Goal: Information Seeking & Learning: Learn about a topic

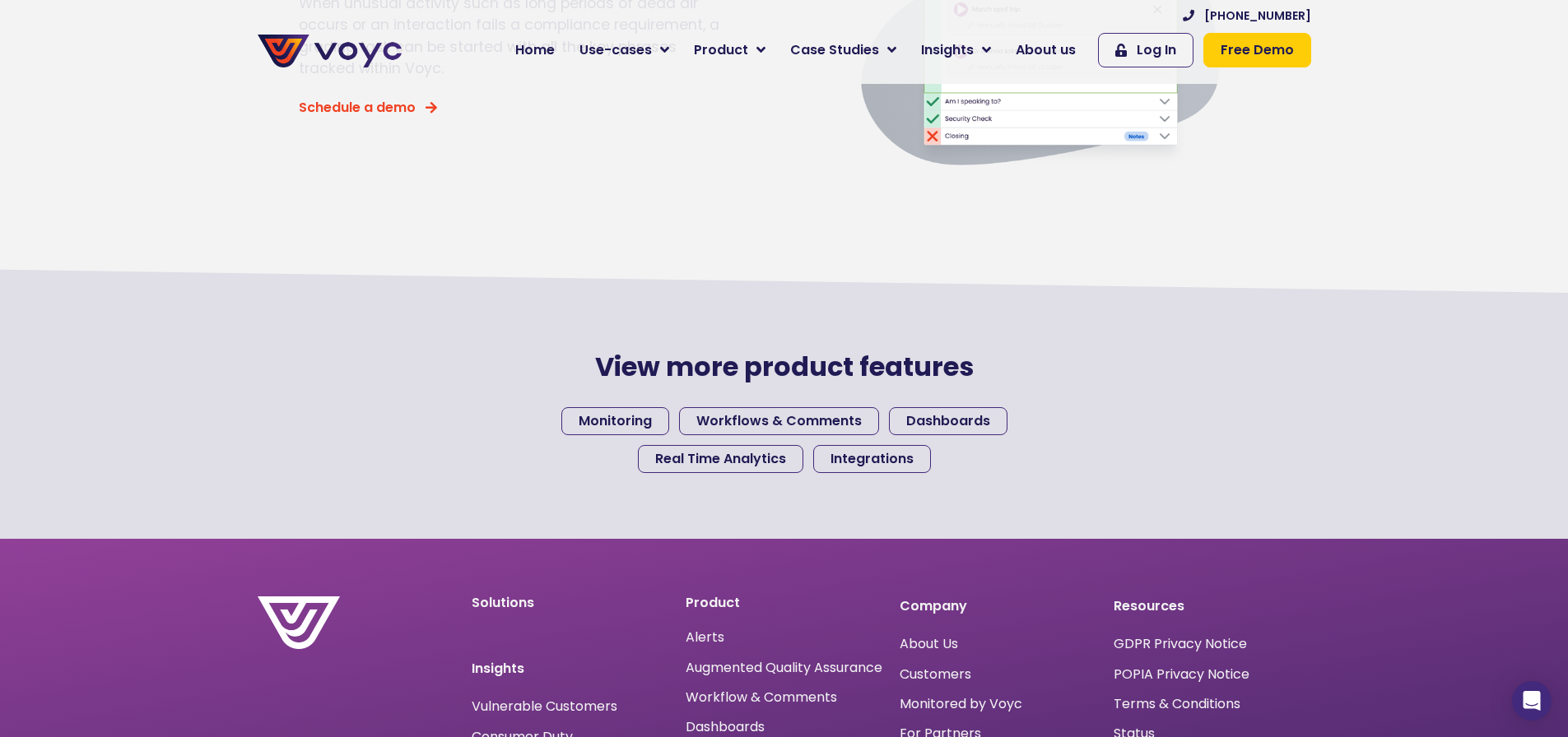
scroll to position [1513, 1]
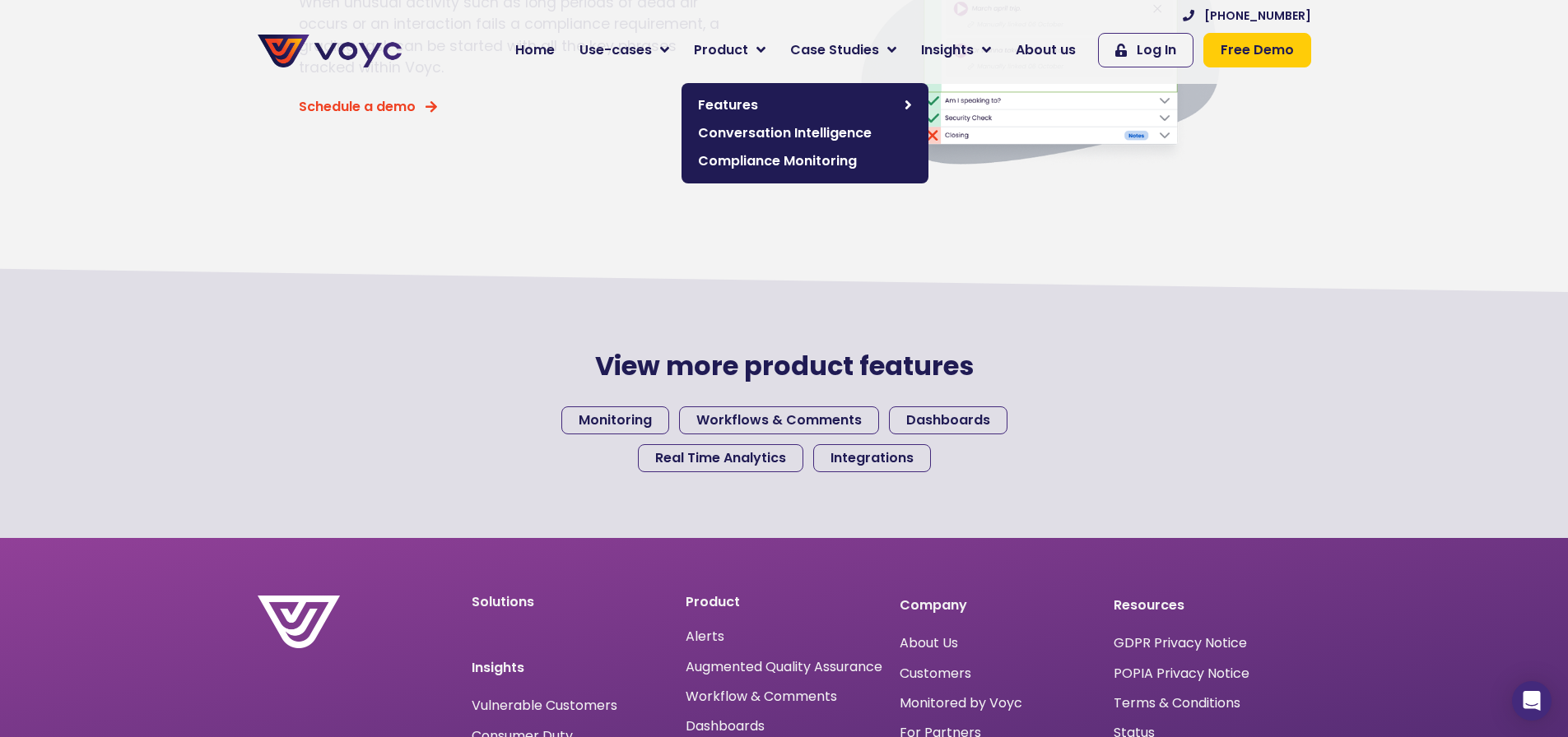
click at [758, 133] on span "Conversation Intelligence" at bounding box center [805, 133] width 214 height 20
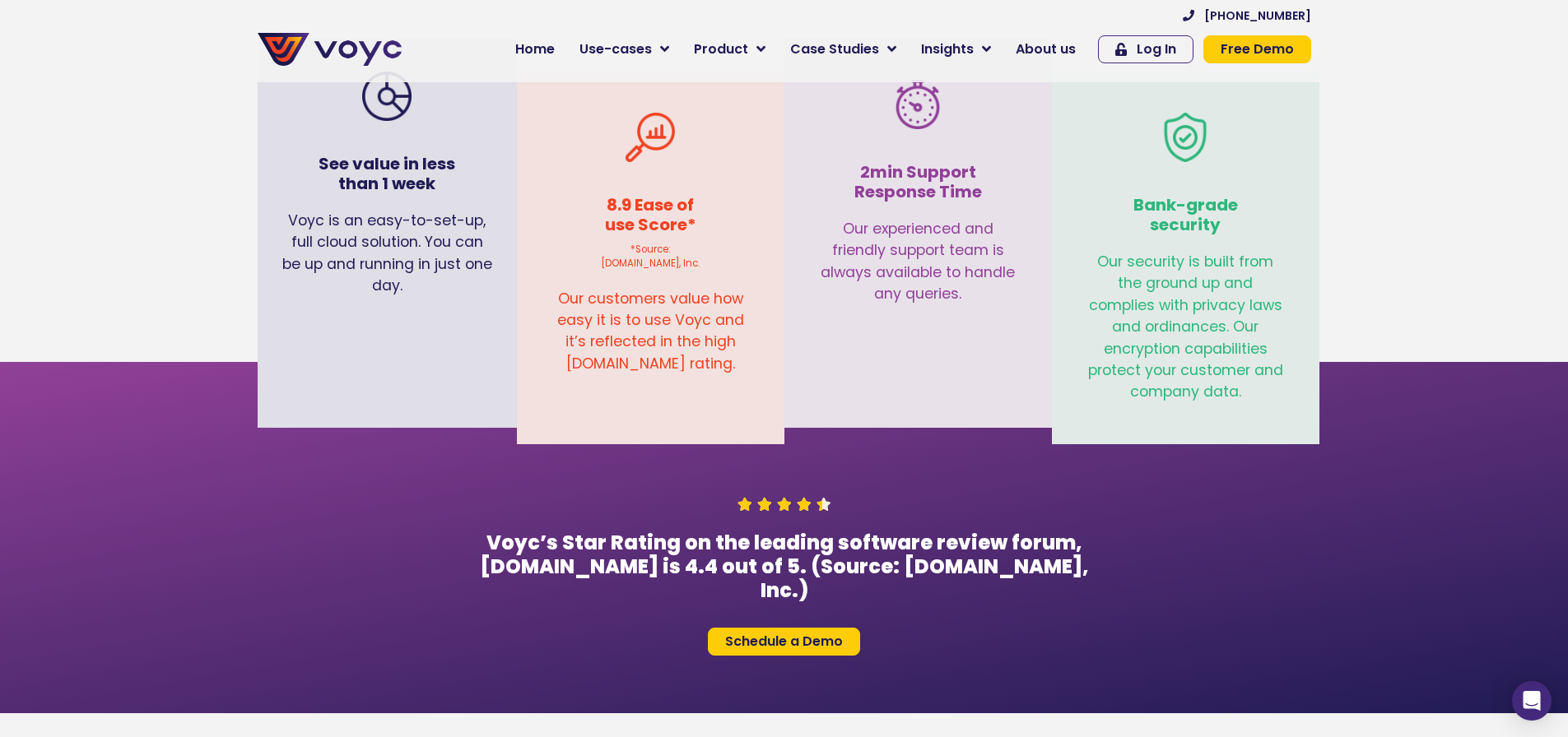
scroll to position [4004, 0]
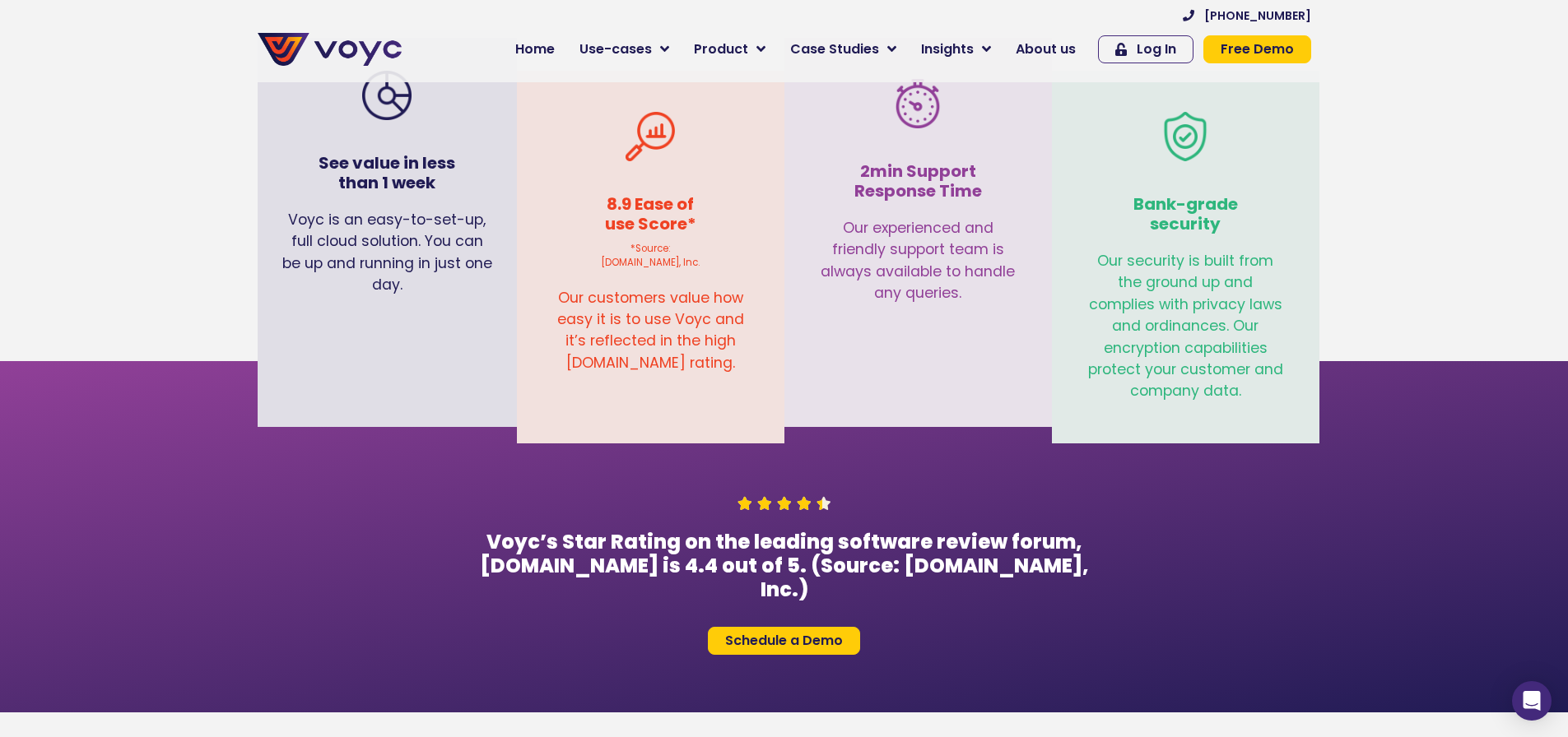
click at [354, 53] on img at bounding box center [329, 49] width 144 height 33
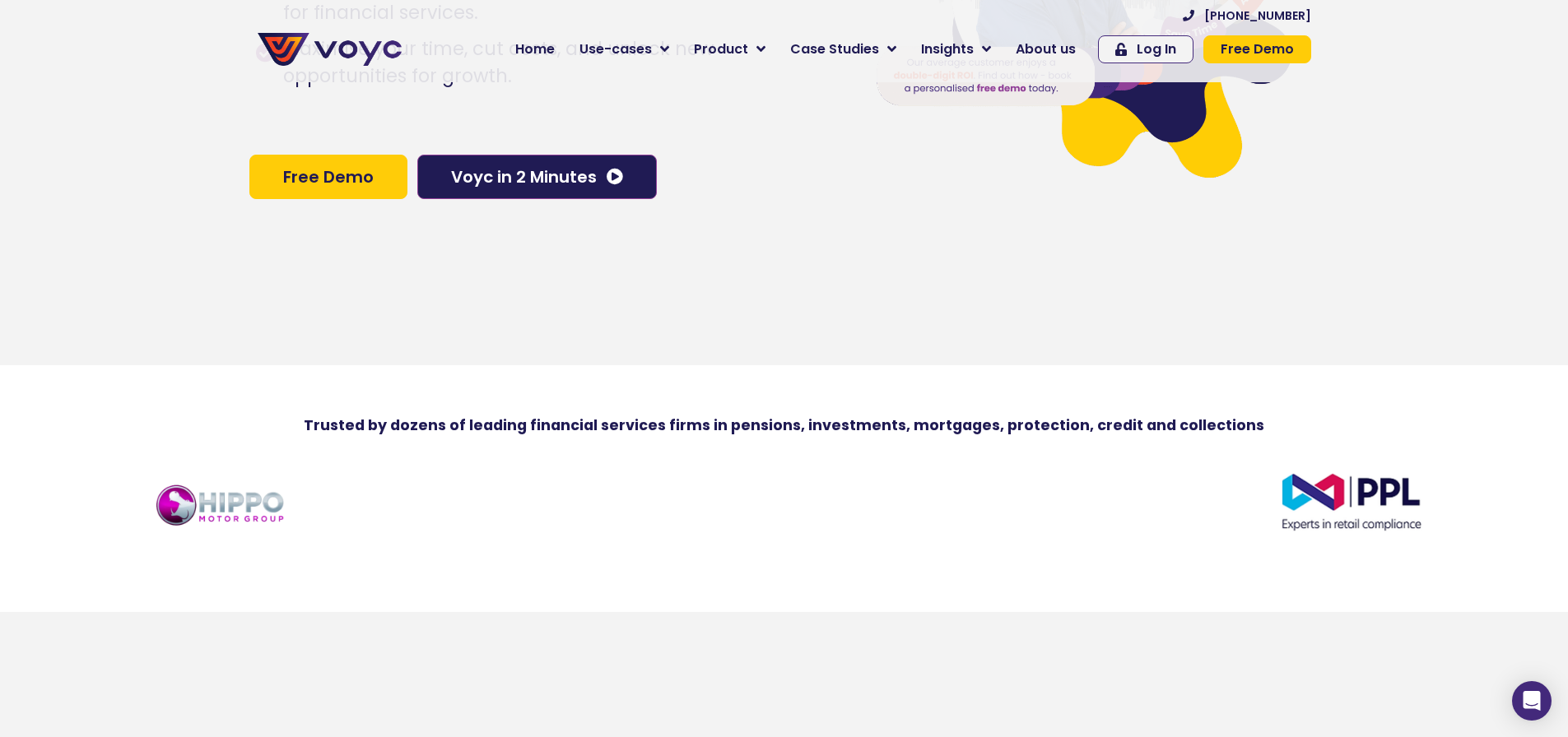
scroll to position [366, 0]
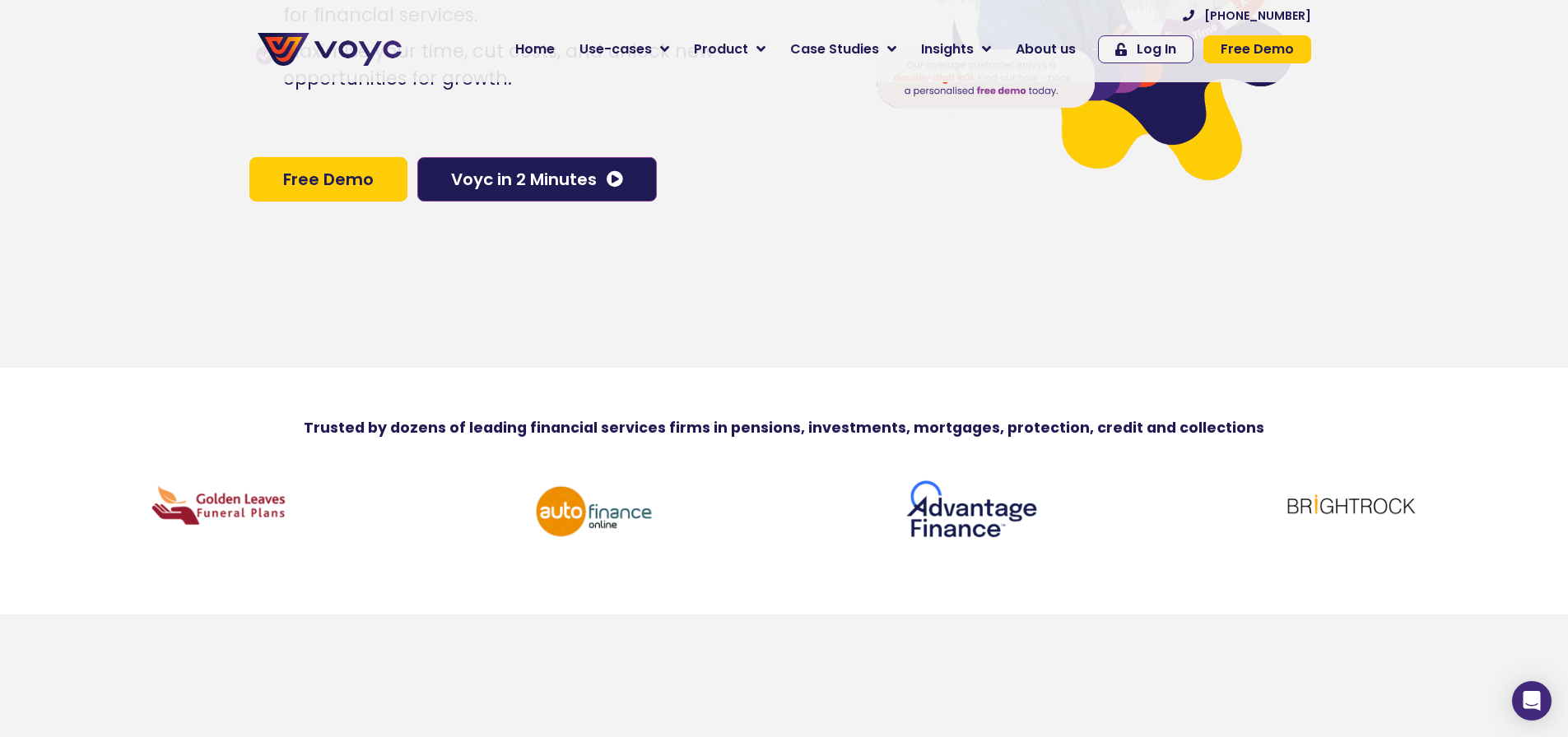
click at [1027, 533] on img at bounding box center [973, 512] width 140 height 74
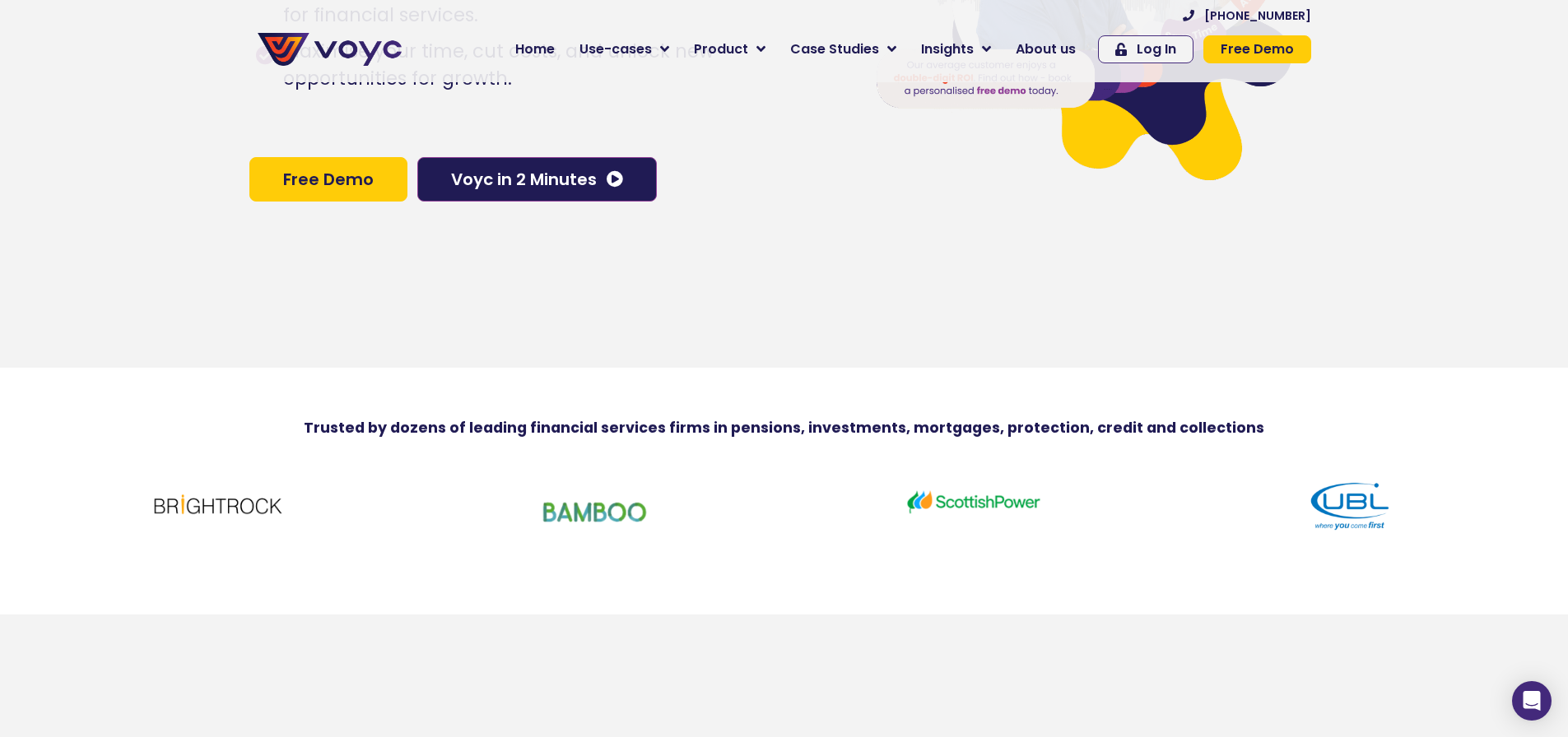
scroll to position [0, 0]
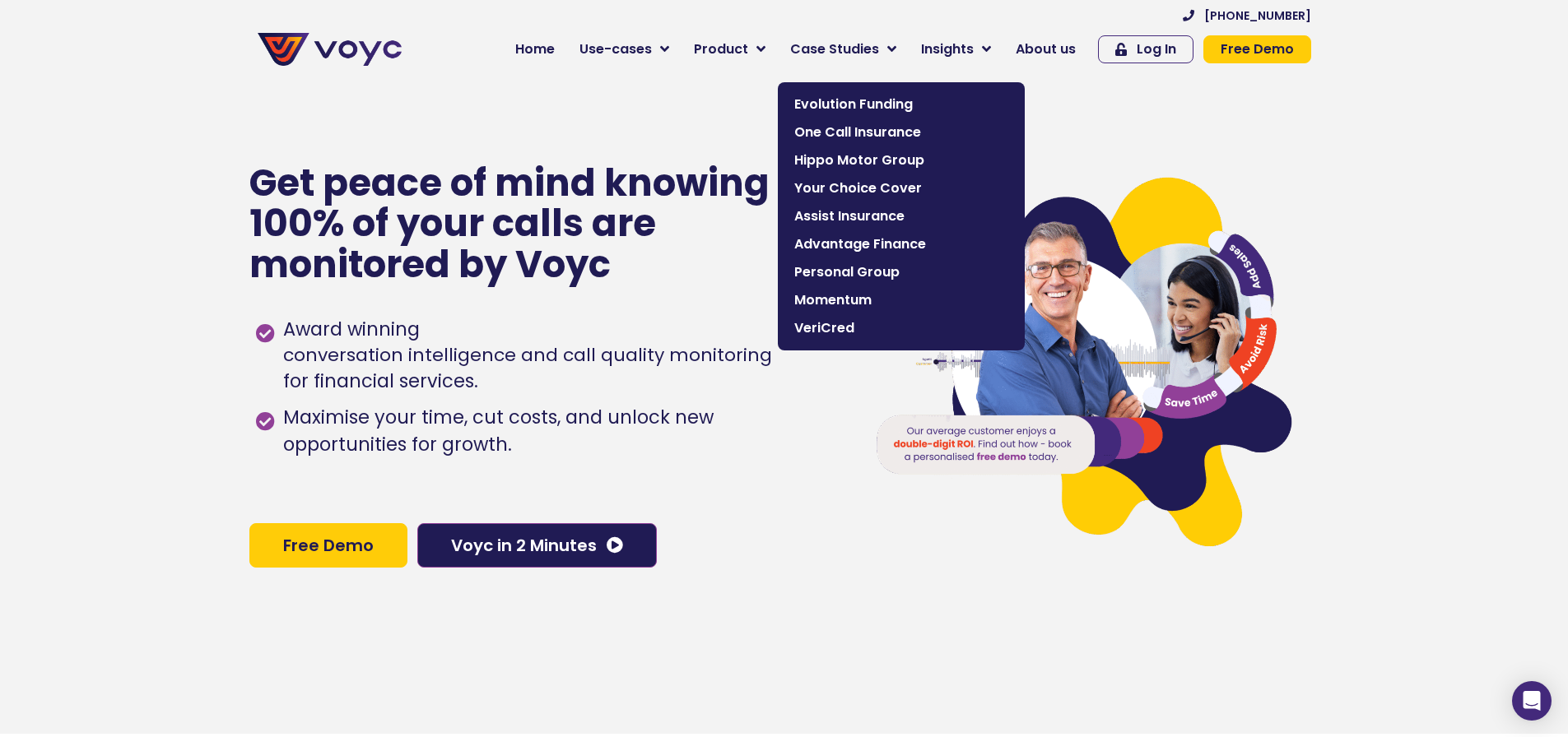
click at [858, 104] on span "Evolution Funding" at bounding box center [901, 105] width 214 height 20
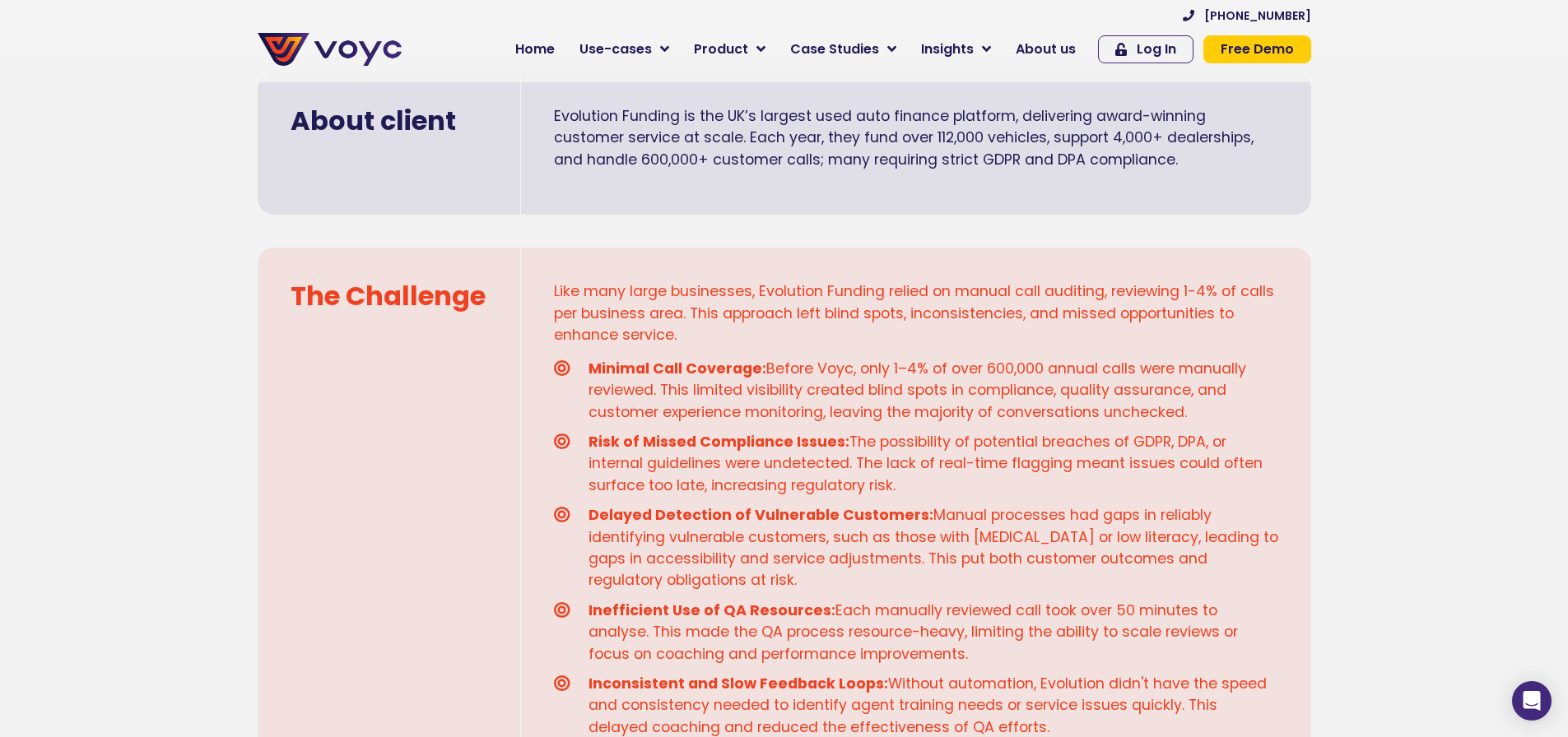
scroll to position [1082, 0]
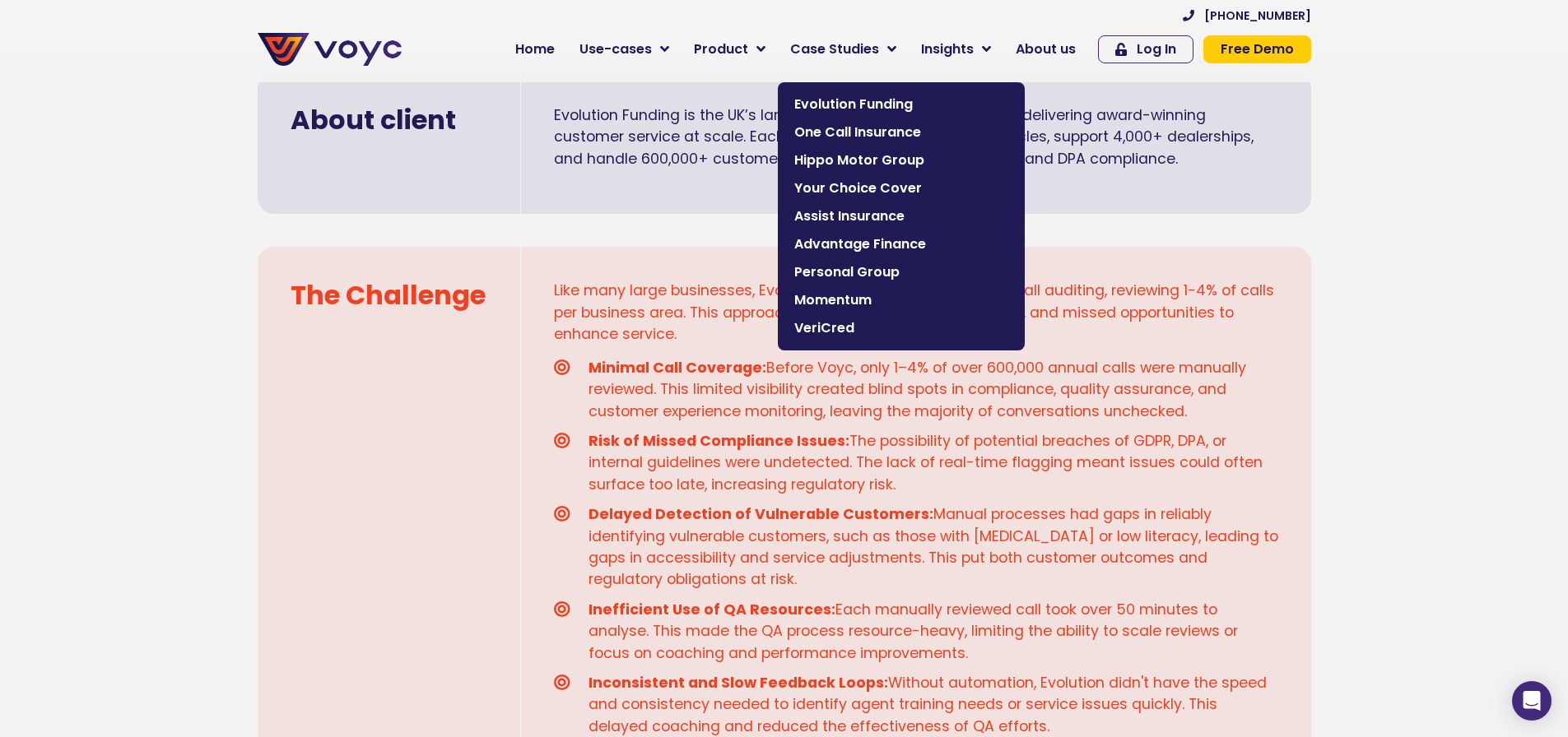
click at [865, 247] on span "Advantage Finance" at bounding box center [901, 244] width 214 height 20
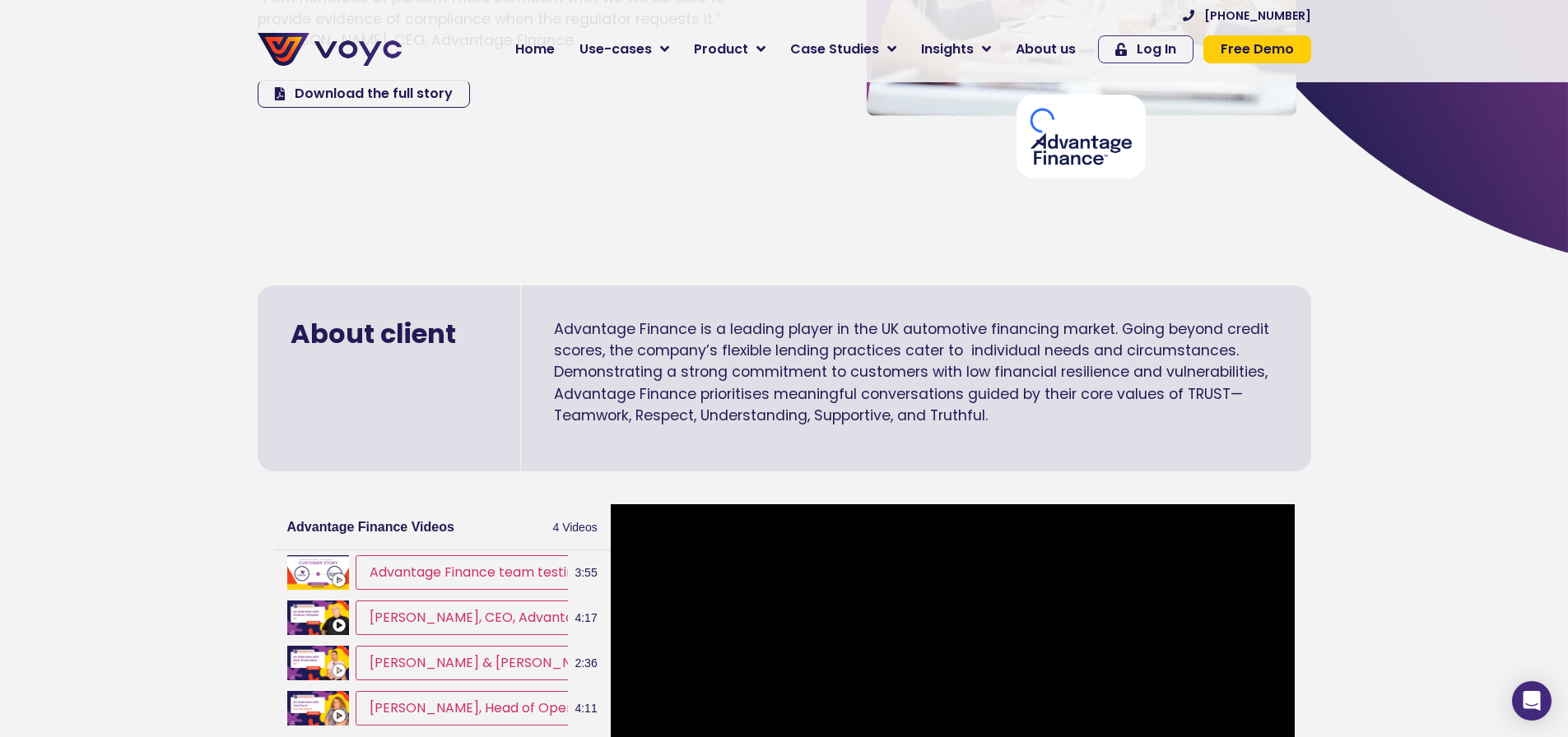
scroll to position [315, 0]
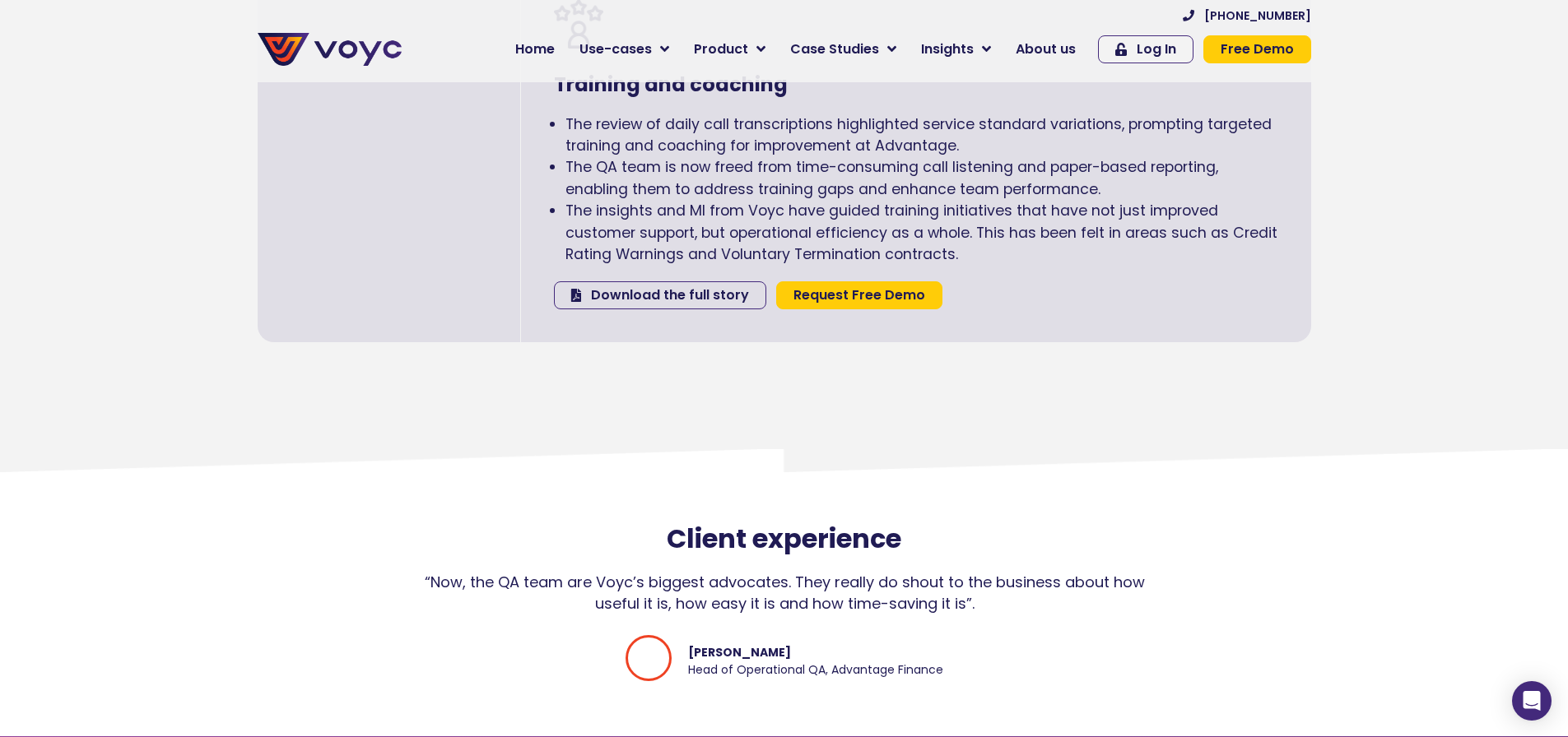
scroll to position [3223, 5]
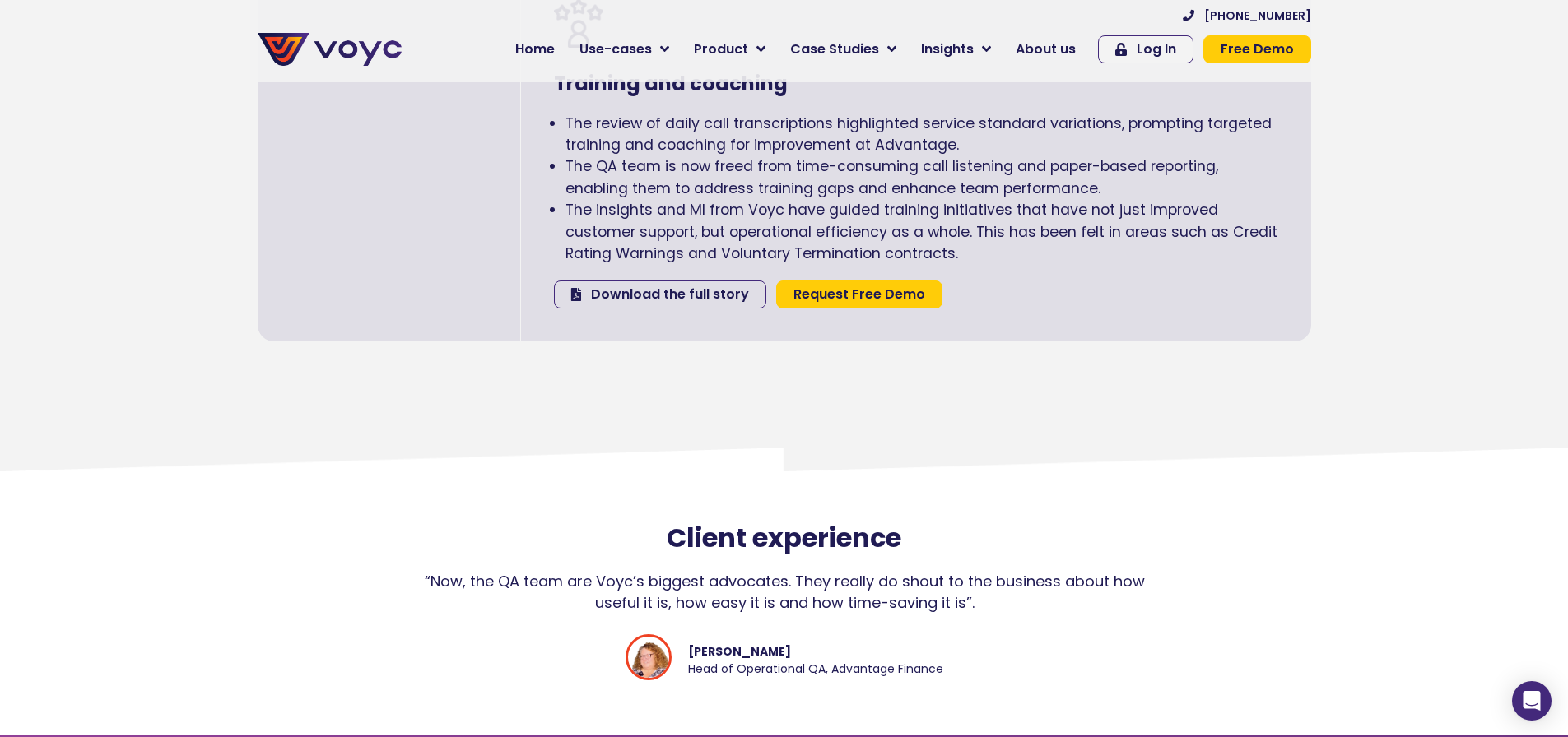
click at [800, 332] on div "Training and coaching The review of daily call transcriptions highlighted servi…" at bounding box center [916, 153] width 790 height 377
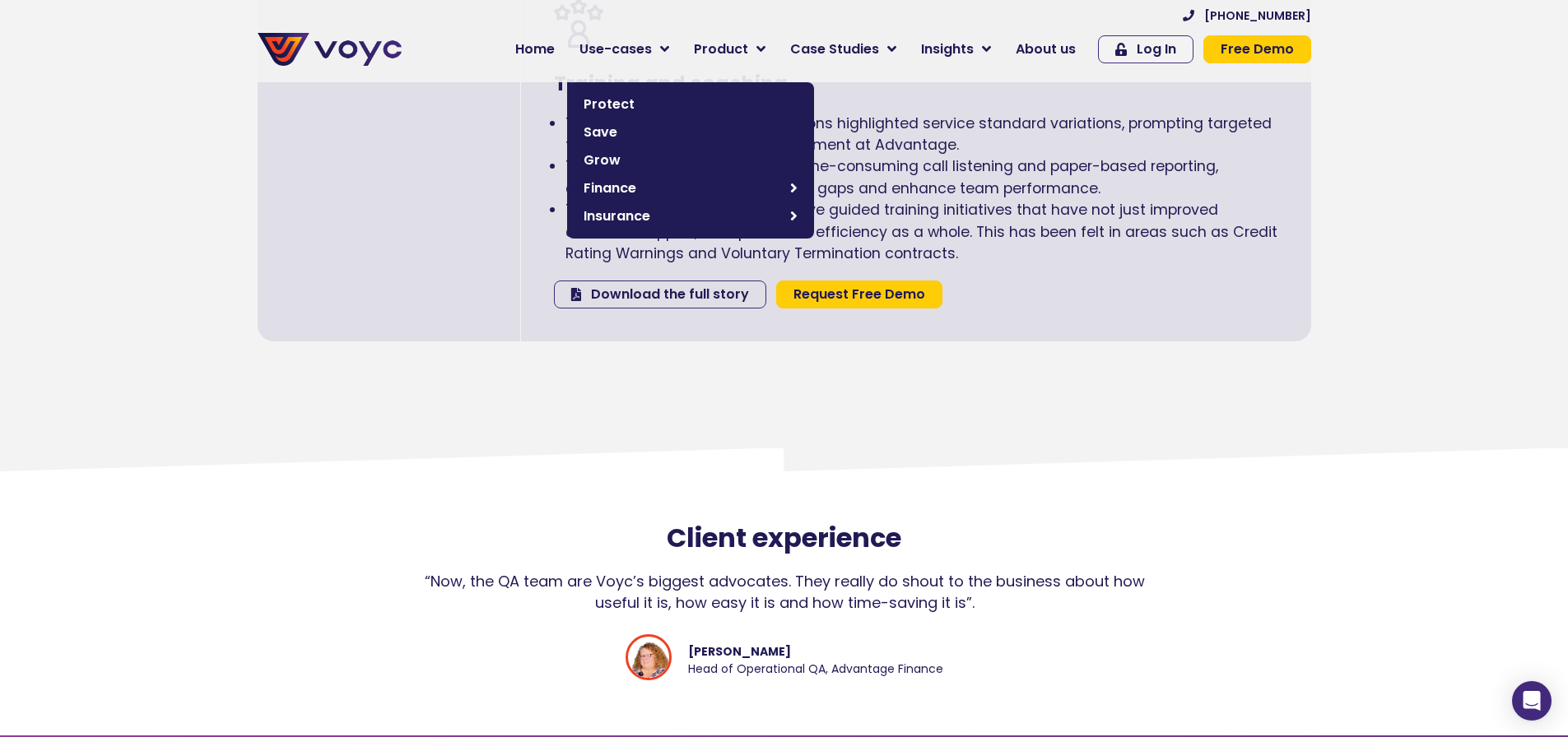
click at [626, 101] on span "Protect" at bounding box center [691, 105] width 214 height 20
